Goal: Check status: Check status

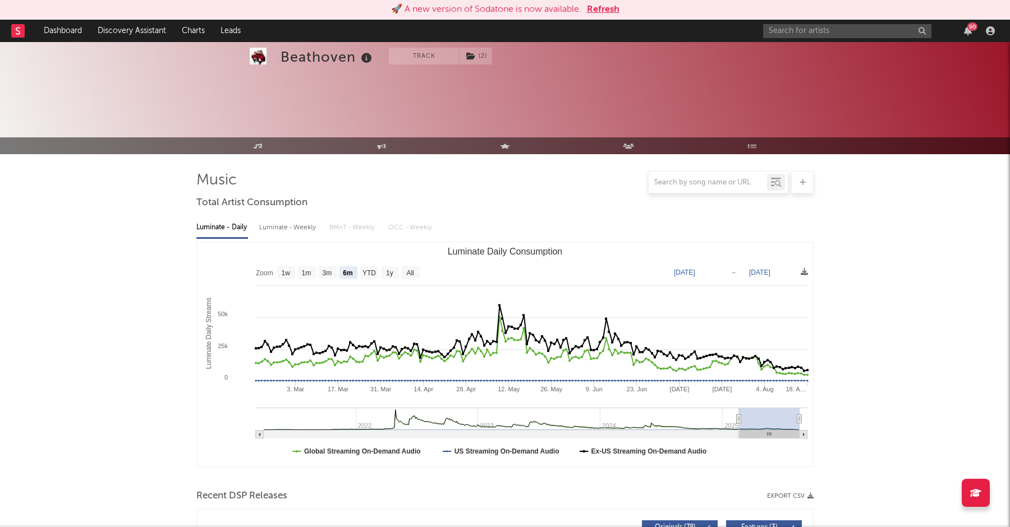
select select "6m"
select select "1w"
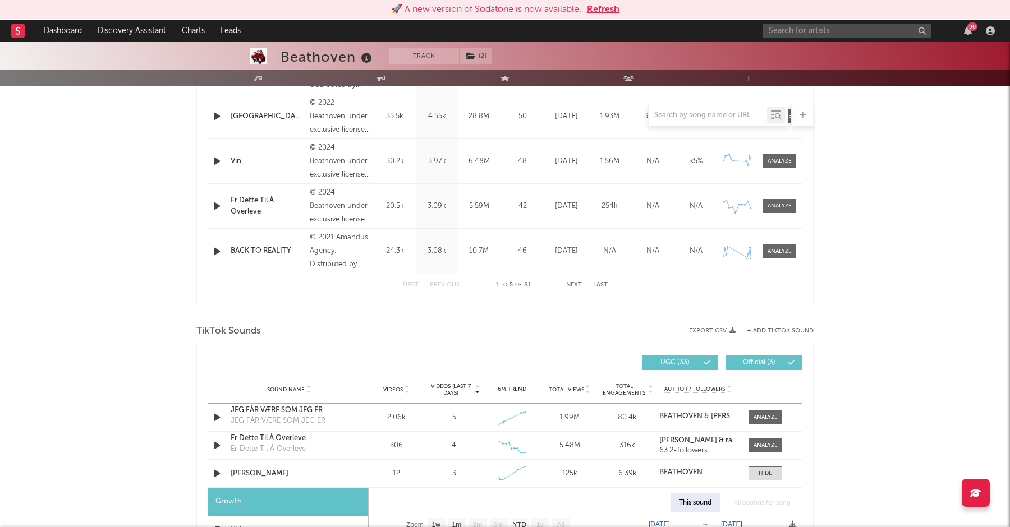
click at [598, 9] on button "Refresh" at bounding box center [603, 9] width 33 height 13
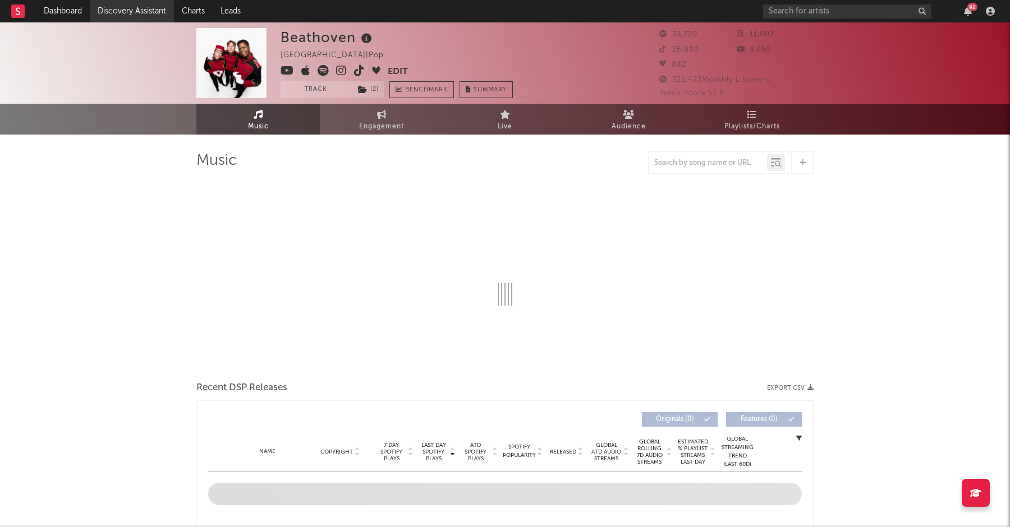
select select "6m"
